Goal: Task Accomplishment & Management: Manage account settings

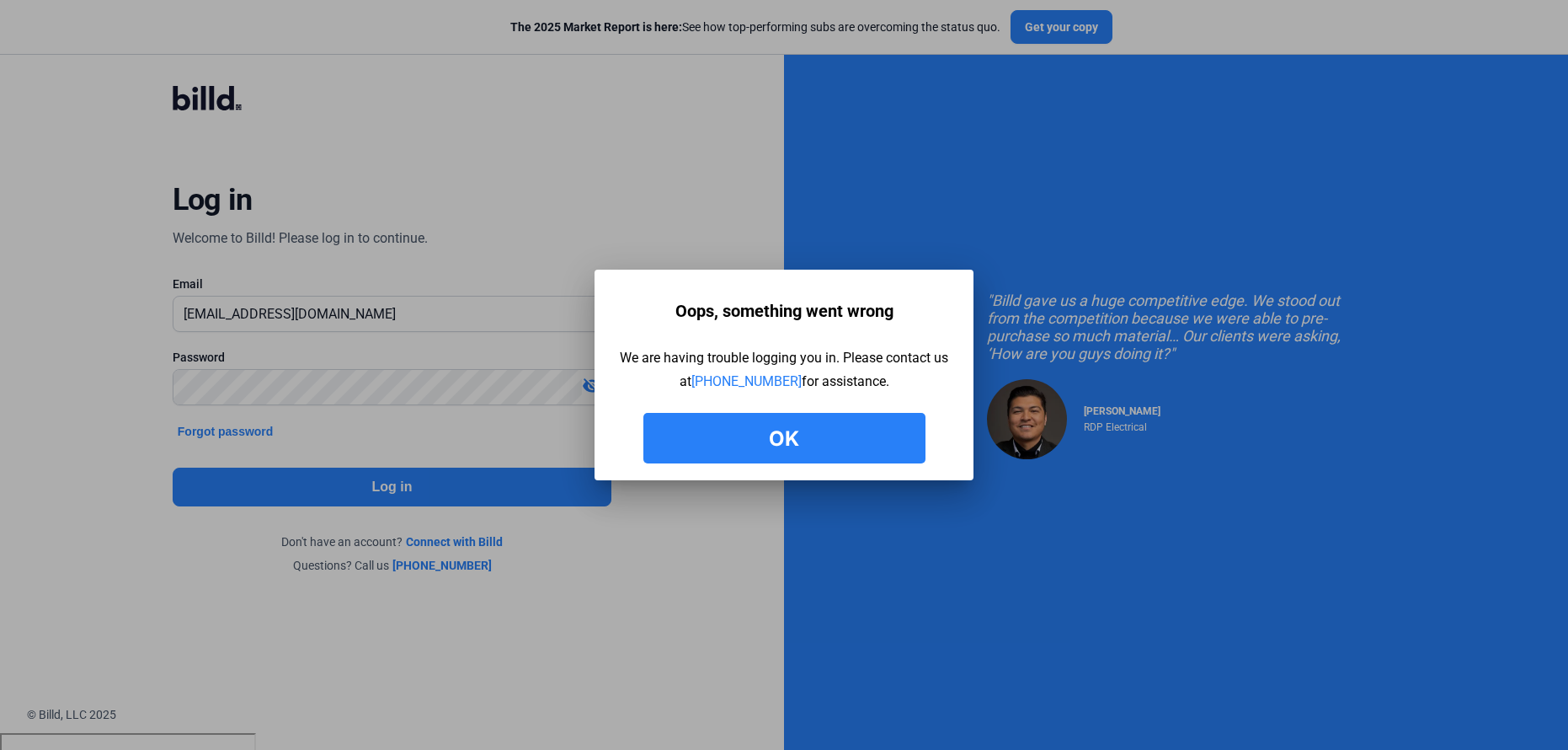
click at [767, 441] on button "Ok" at bounding box center [785, 438] width 282 height 51
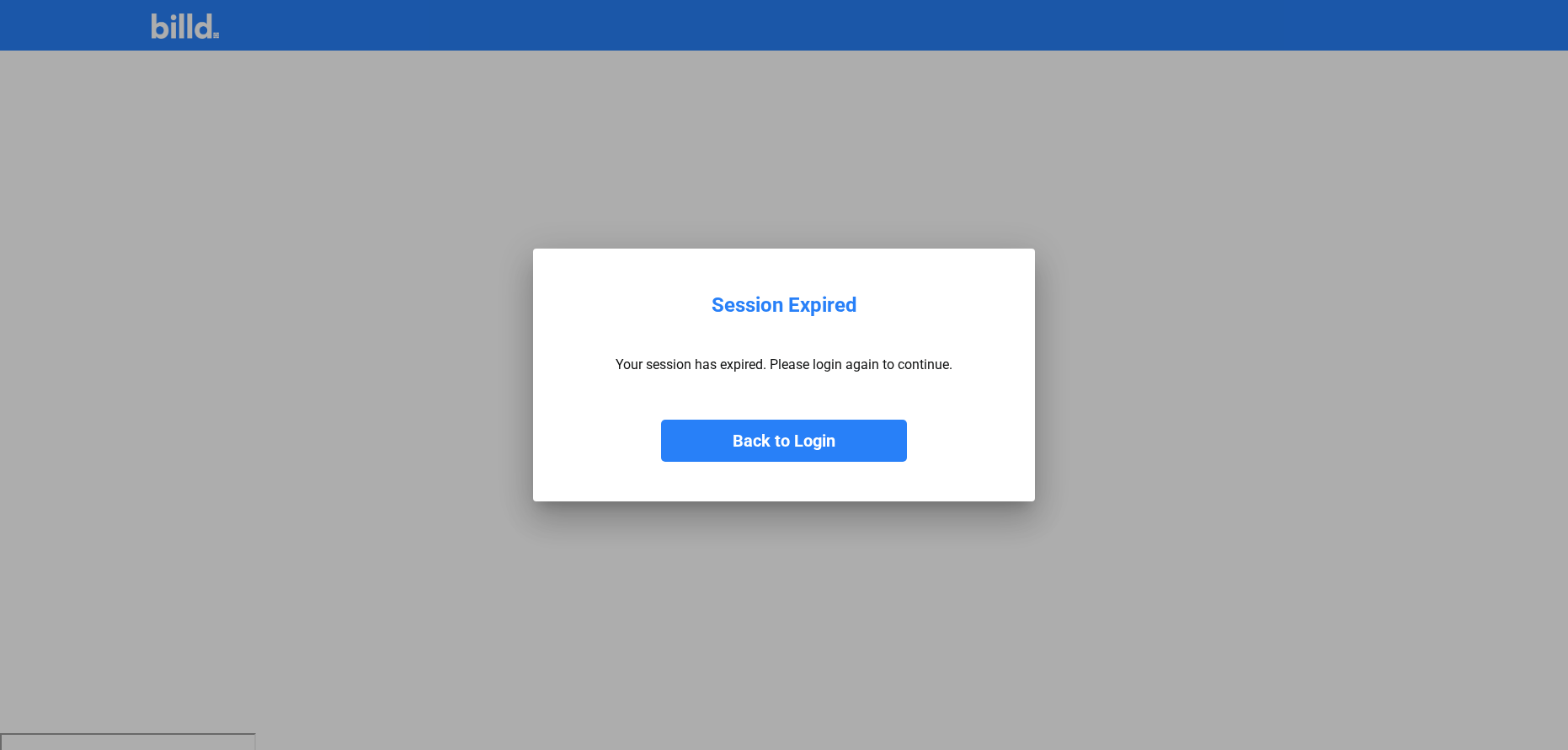
click at [788, 436] on button "Back to Login" at bounding box center [784, 440] width 246 height 42
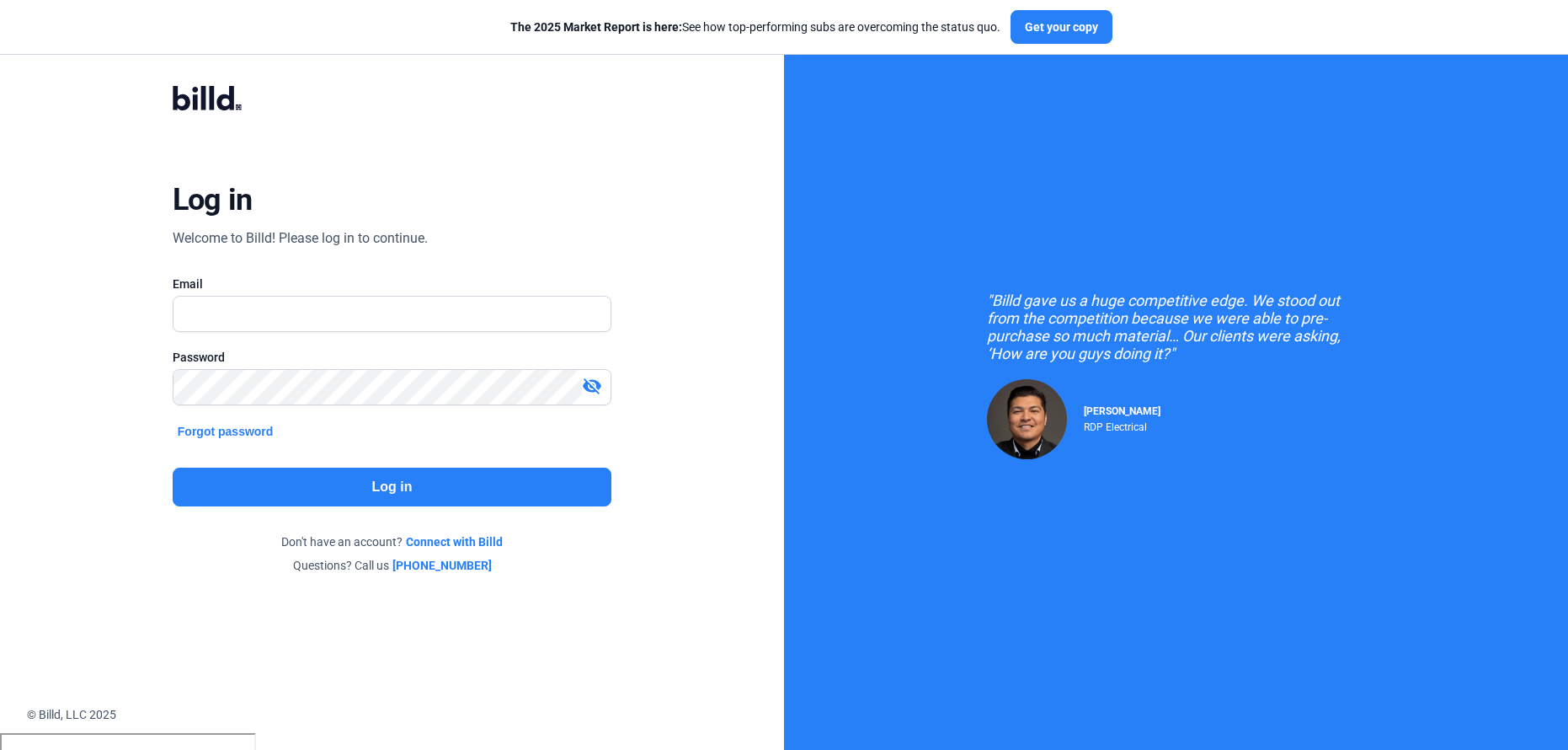
click at [345, 295] on div "Email" at bounding box center [392, 311] width 439 height 73
click at [299, 302] on input "text" at bounding box center [382, 314] width 419 height 35
type input "ryan.reyes@billd.com"
